Goal: Check status: Check status

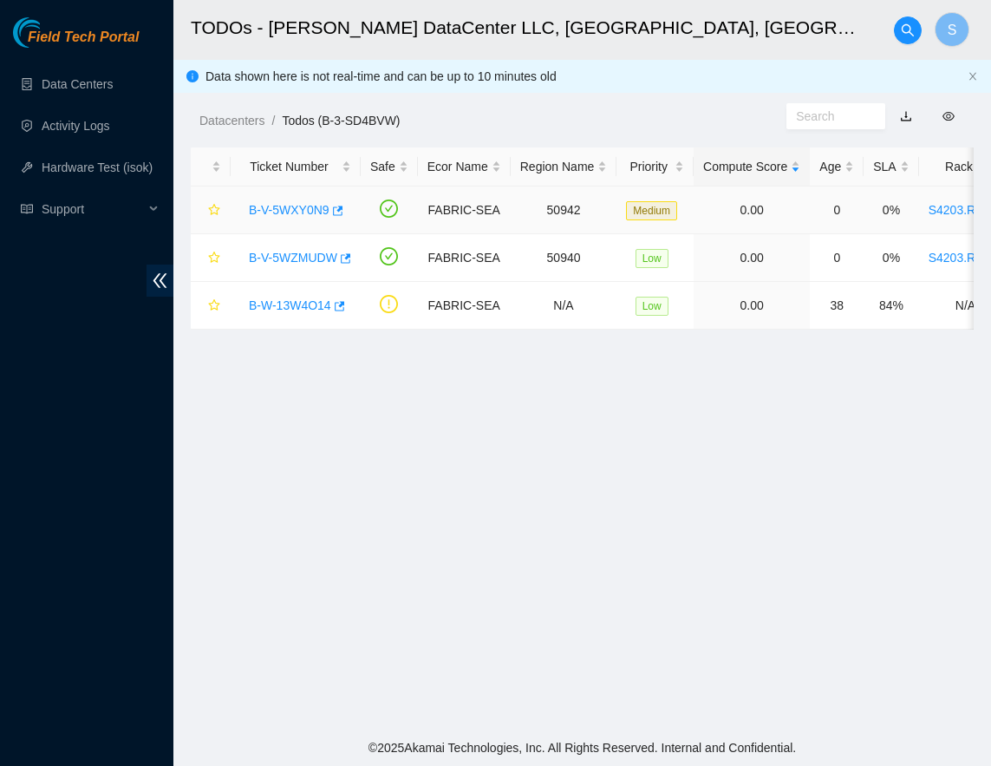
click at [274, 207] on link "B-V-5WXY0N9" at bounding box center [289, 210] width 81 height 14
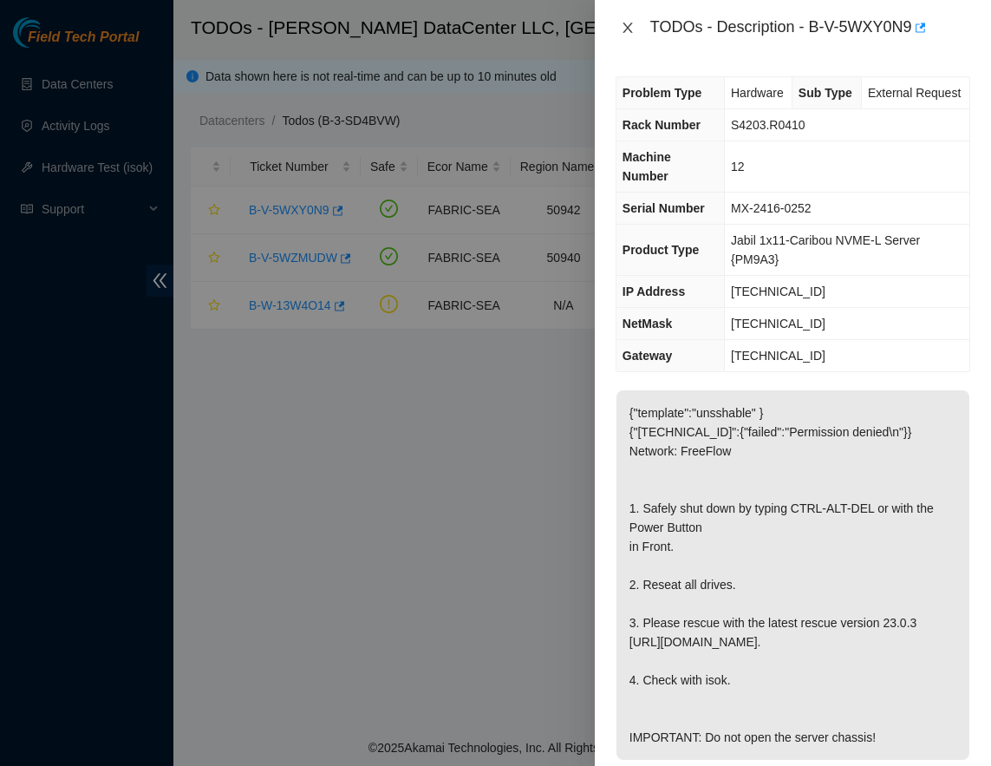
click at [628, 29] on icon "close" at bounding box center [628, 28] width 14 height 14
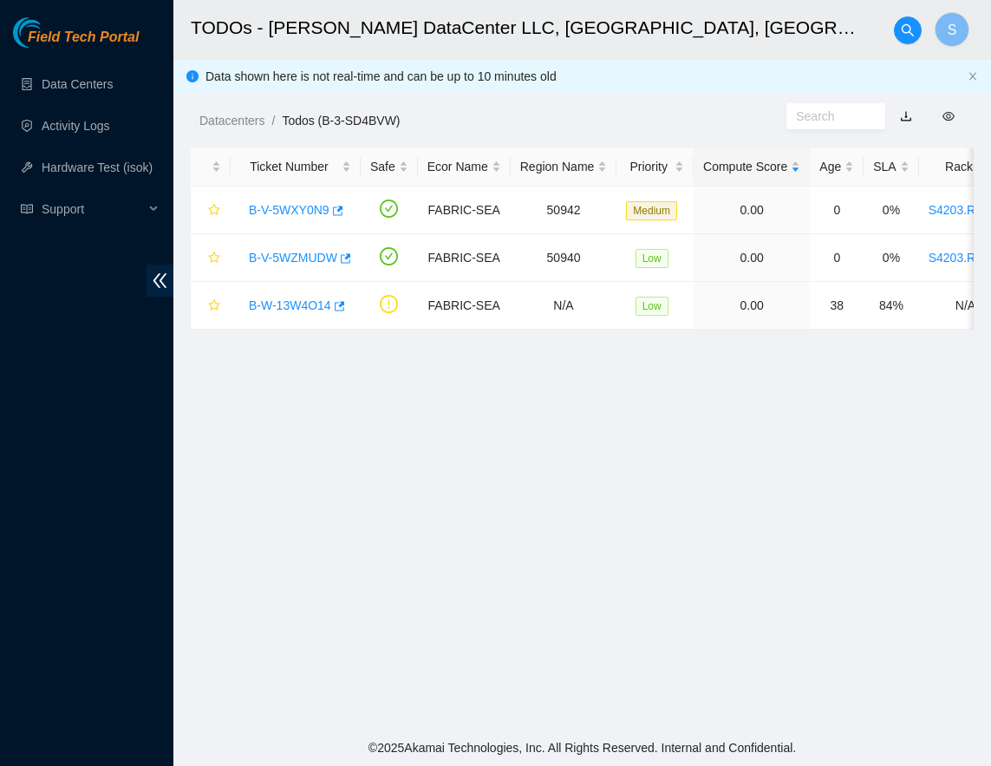
click at [554, 460] on main "TODOs - Sabey DataCenter LLC, Tukwila, WA S Data shown here is not real-time an…" at bounding box center [582, 364] width 818 height 729
click at [578, 448] on main "TODOs - Sabey DataCenter LLC, Tukwila, WA S Data shown here is not real-time an…" at bounding box center [582, 364] width 818 height 729
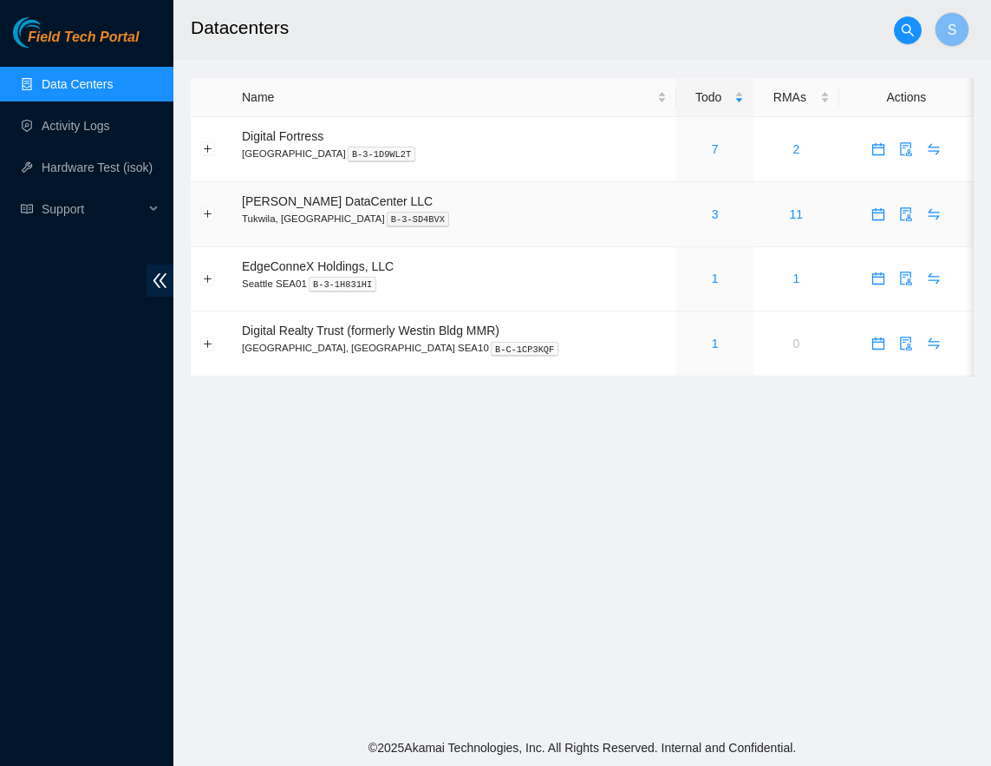
click at [695, 212] on div "3" at bounding box center [715, 214] width 58 height 19
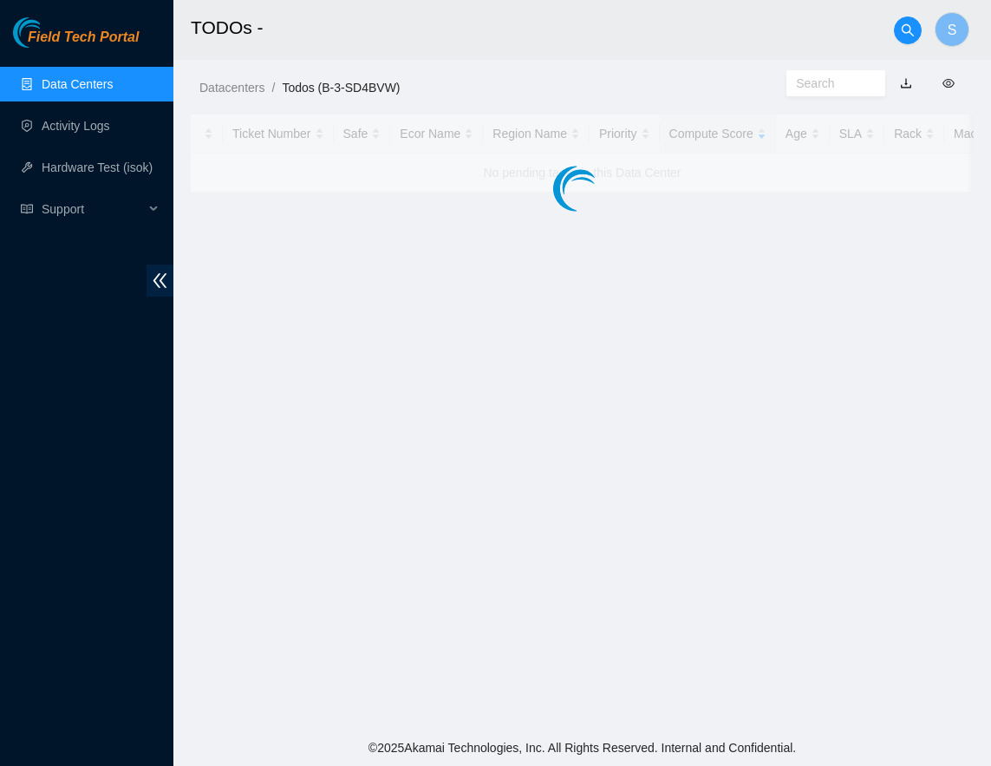
click at [687, 213] on main "TODOs - S Datacenters / Todos (B-3-SD4BVW) / Ticket Number Safe Ecor Name Regio…" at bounding box center [582, 364] width 818 height 729
